Goal: Transaction & Acquisition: Purchase product/service

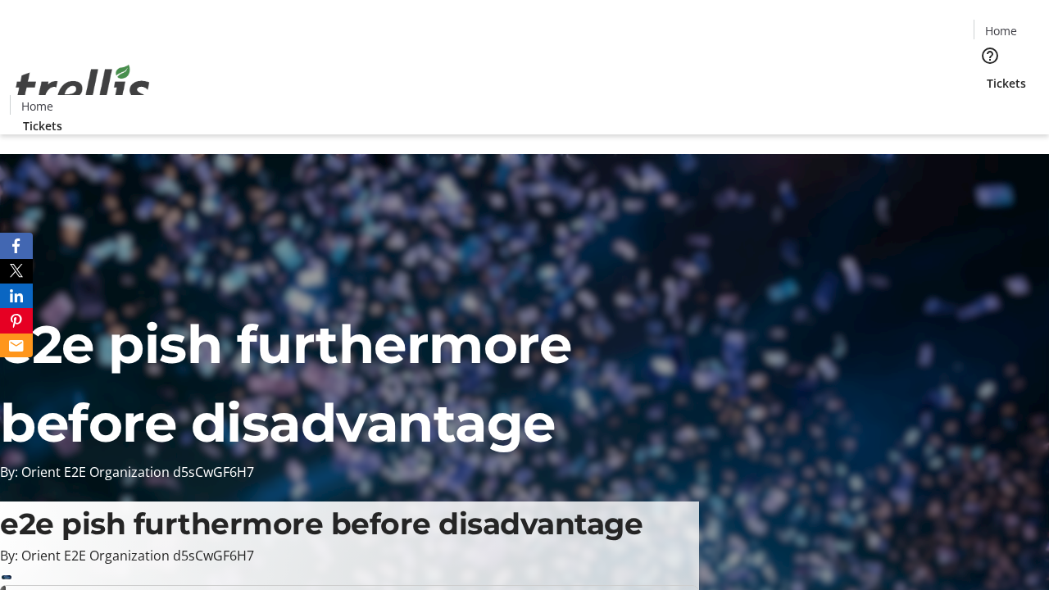
click at [987, 75] on span "Tickets" at bounding box center [1006, 83] width 39 height 17
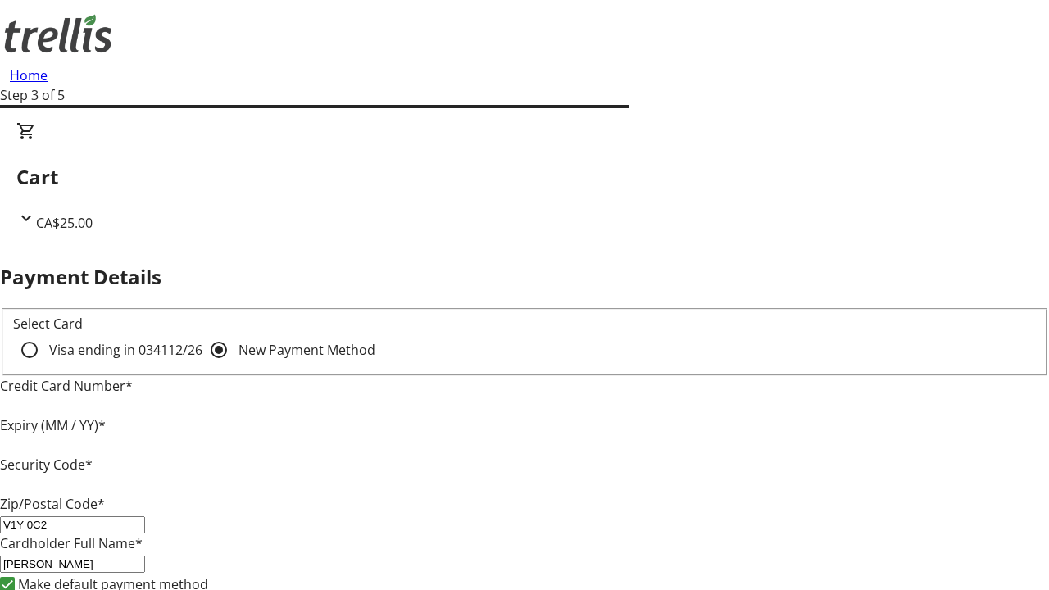
type input "V1Y 0C2"
